Goal: Task Accomplishment & Management: Use online tool/utility

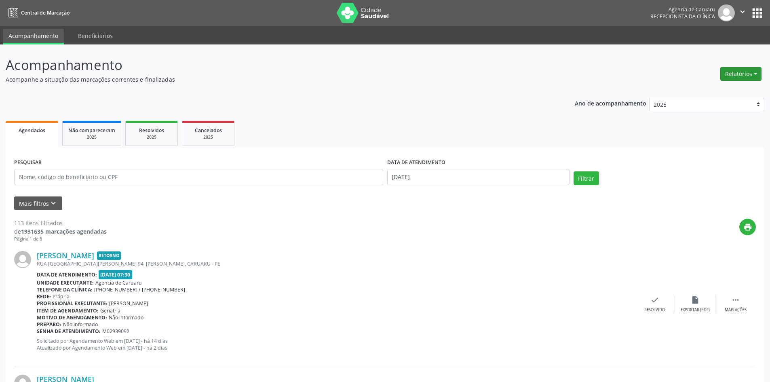
click at [735, 76] on button "Relatórios" at bounding box center [740, 74] width 41 height 14
click at [702, 94] on link "Agendamentos" at bounding box center [718, 91] width 87 height 11
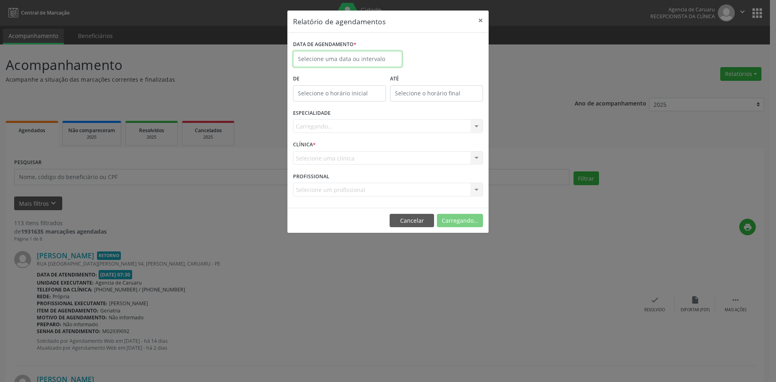
click at [330, 59] on input "text" at bounding box center [347, 59] width 109 height 16
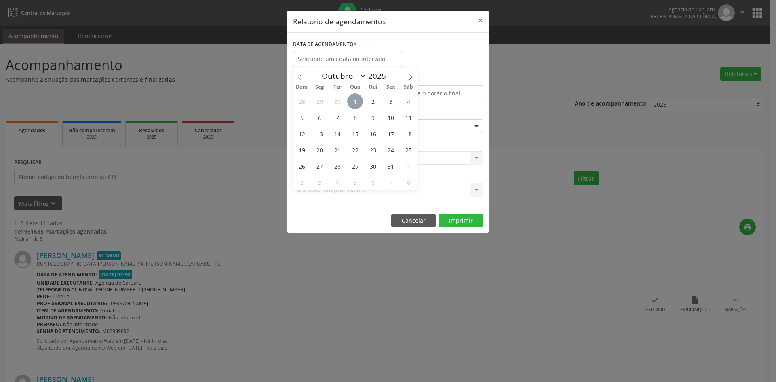
click at [357, 103] on span "1" at bounding box center [355, 101] width 16 height 16
type input "[DATE]"
click at [357, 103] on span "1" at bounding box center [355, 101] width 16 height 16
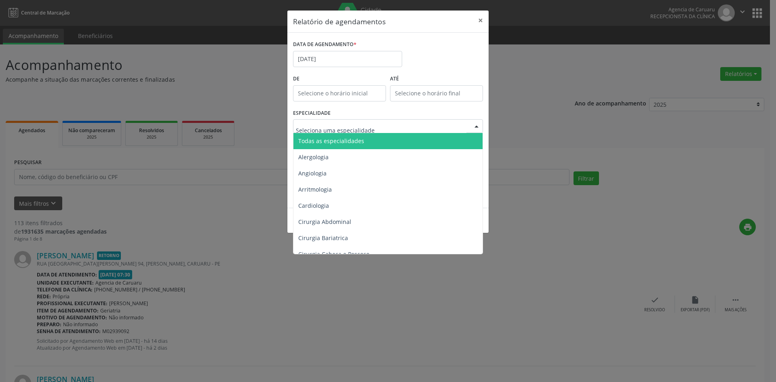
click at [336, 138] on span "Todas as especialidades" at bounding box center [331, 141] width 66 height 8
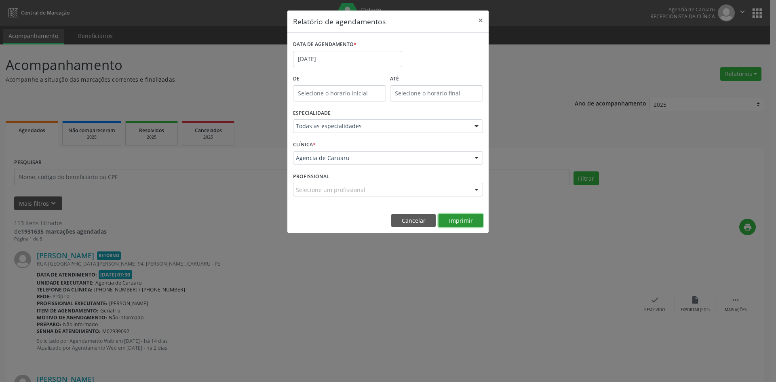
click at [463, 220] on button "Imprimir" at bounding box center [461, 221] width 44 height 14
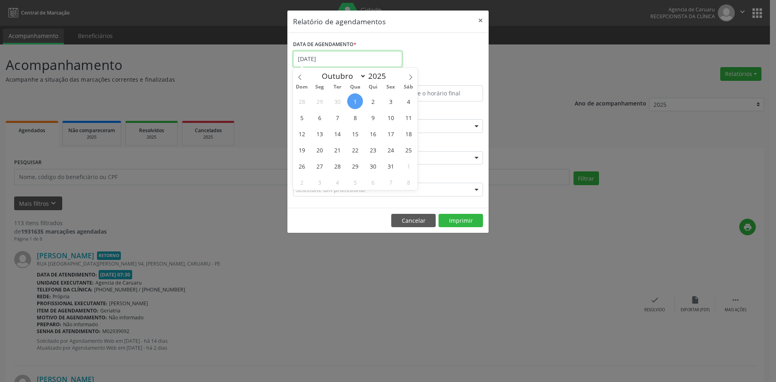
click at [336, 54] on input "[DATE]" at bounding box center [347, 59] width 109 height 16
click at [355, 102] on span "1" at bounding box center [355, 101] width 16 height 16
type input "[DATE]"
click at [355, 102] on span "1" at bounding box center [355, 101] width 16 height 16
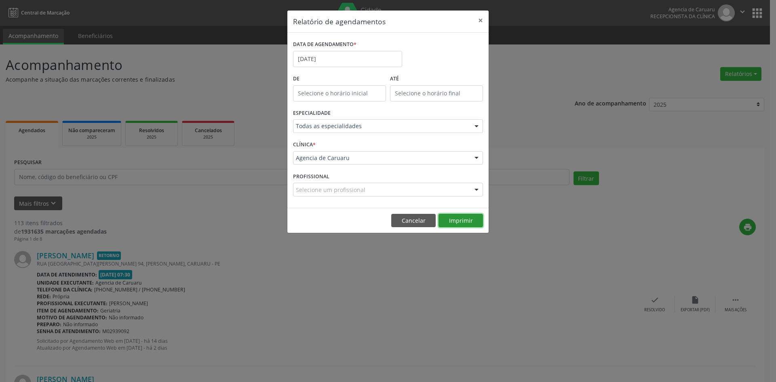
click at [471, 222] on button "Imprimir" at bounding box center [461, 221] width 44 height 14
